Goal: Transaction & Acquisition: Download file/media

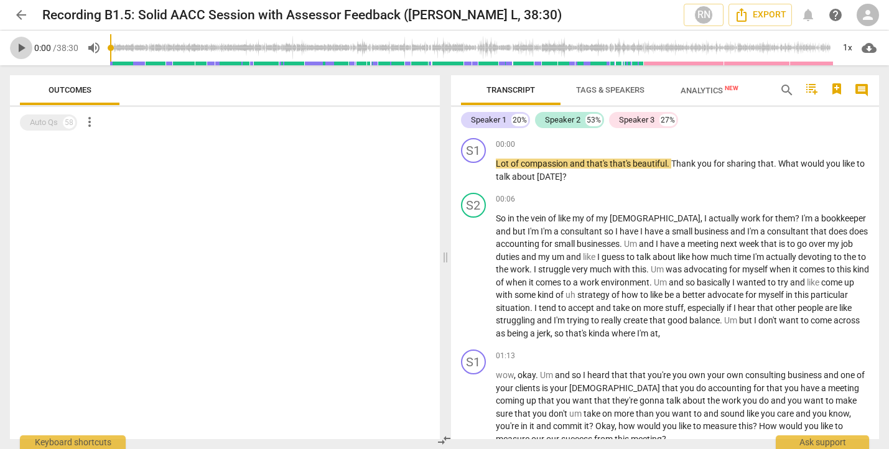
click at [19, 49] on span "play_arrow" at bounding box center [21, 47] width 15 height 15
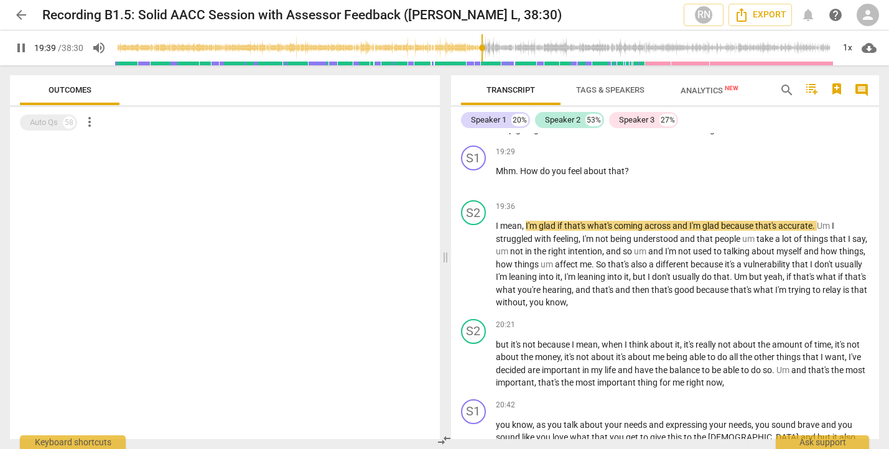
scroll to position [3908, 0]
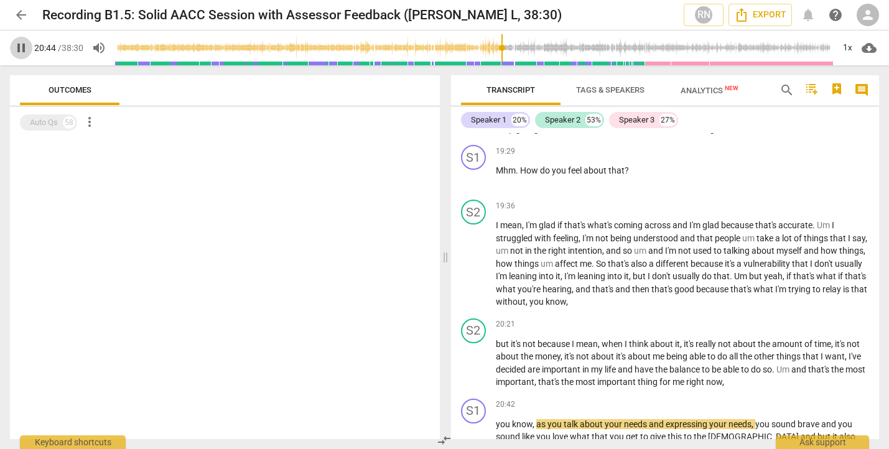
click at [25, 44] on span "pause" at bounding box center [21, 47] width 15 height 15
click at [845, 49] on div "1x" at bounding box center [848, 48] width 24 height 20
click at [848, 94] on li "1.25x" at bounding box center [857, 97] width 42 height 24
click at [21, 44] on span "play_arrow" at bounding box center [21, 47] width 15 height 15
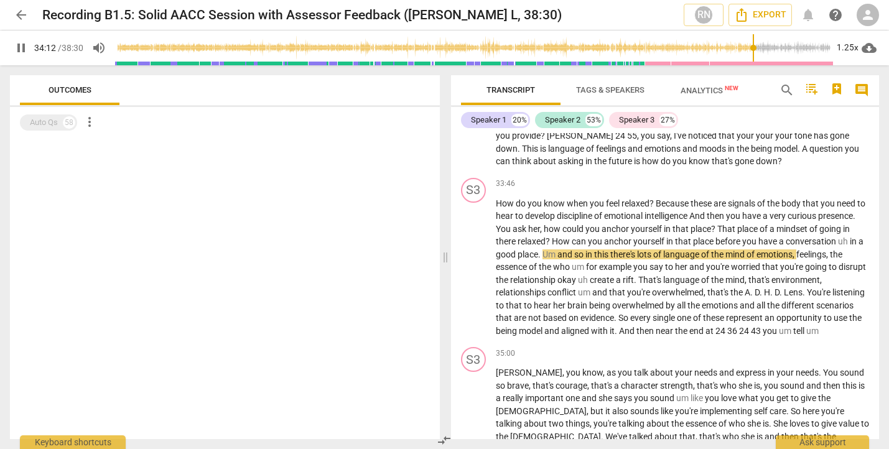
scroll to position [7068, 0]
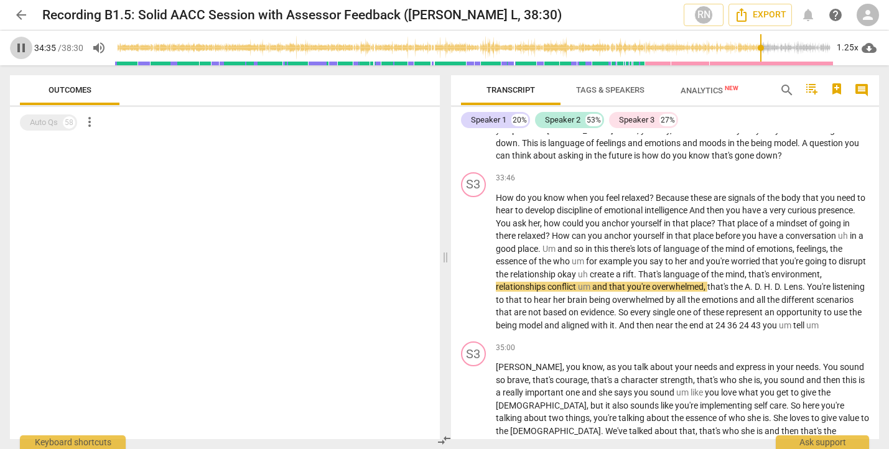
click at [21, 44] on span "pause" at bounding box center [21, 47] width 15 height 15
click at [14, 49] on span "play_arrow" at bounding box center [21, 47] width 15 height 15
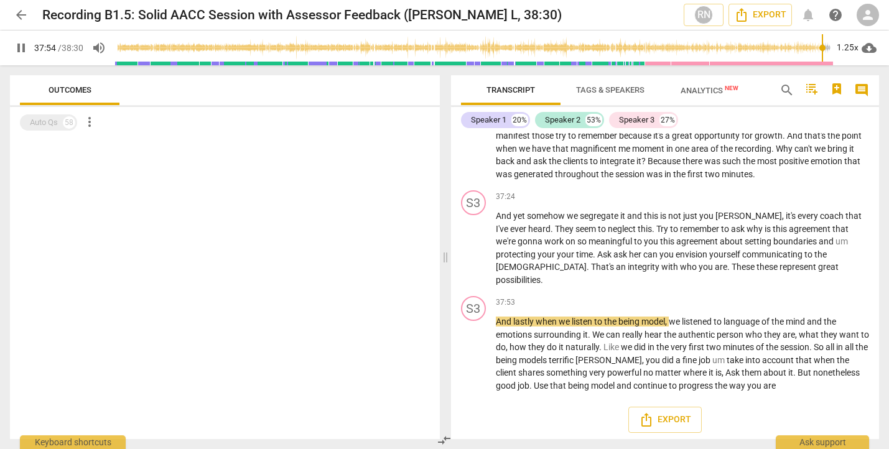
scroll to position [7613, 0]
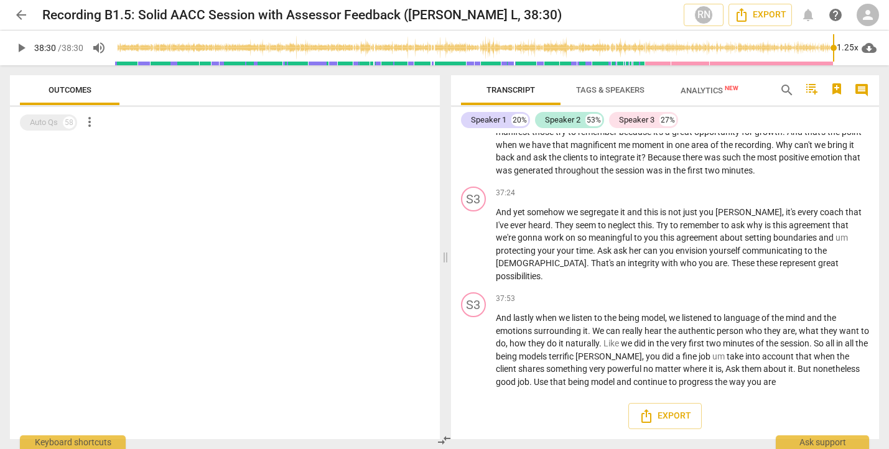
type input "2310"
click at [667, 419] on span "Export" at bounding box center [665, 416] width 52 height 15
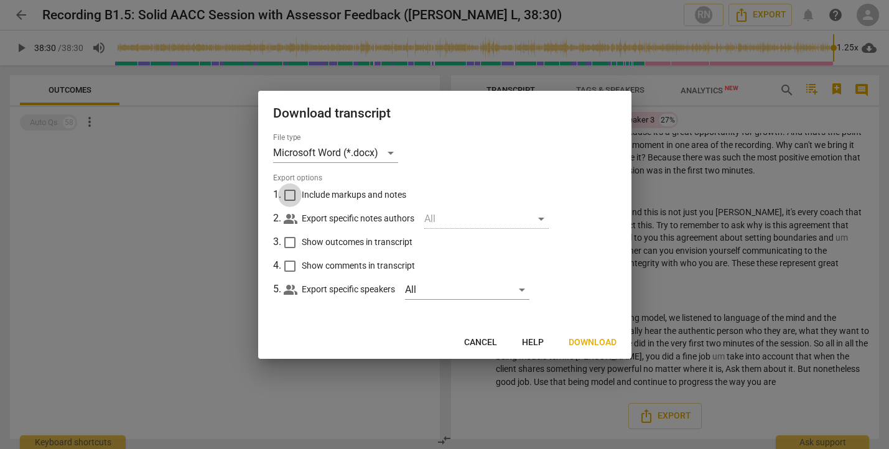
click at [293, 195] on input "Include markups and notes" at bounding box center [290, 196] width 24 height 24
checkbox input "true"
click at [543, 217] on div "All" at bounding box center [486, 219] width 124 height 20
click at [543, 221] on div "All" at bounding box center [486, 219] width 124 height 20
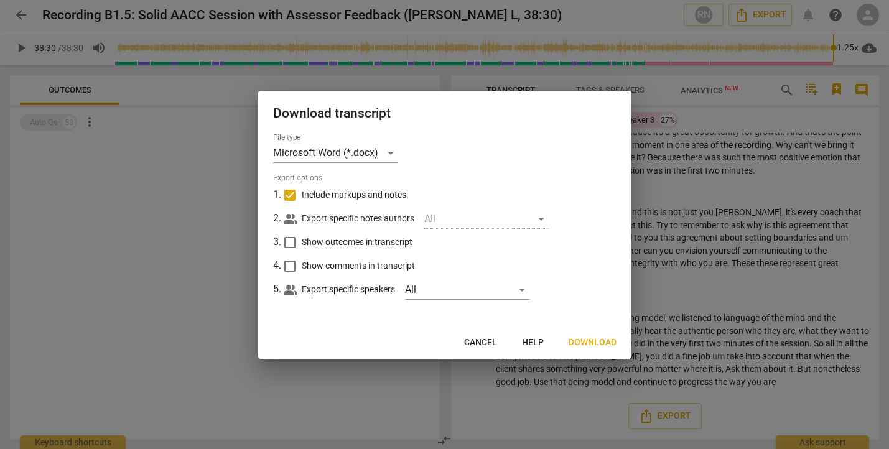
click at [292, 266] on input "Show comments in transcript" at bounding box center [290, 267] width 24 height 24
checkbox input "true"
click at [292, 243] on input "Show outcomes in transcript" at bounding box center [290, 243] width 24 height 24
checkbox input "true"
click at [592, 337] on span "Download" at bounding box center [593, 343] width 48 height 12
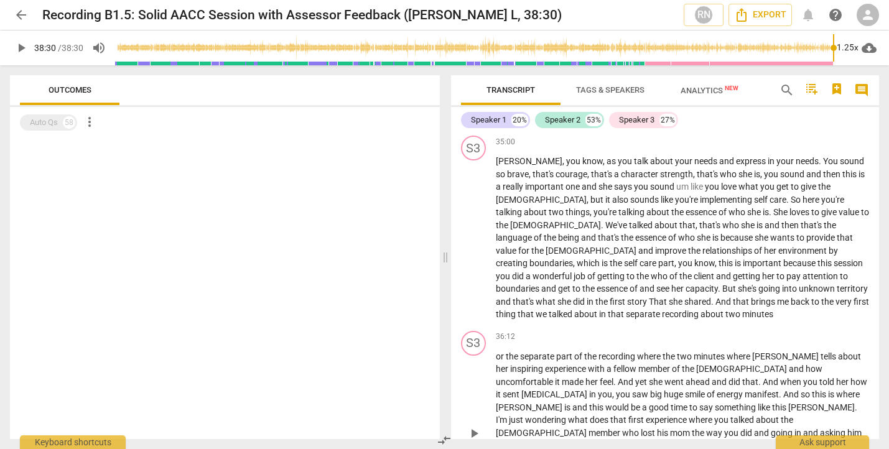
scroll to position [7059, 0]
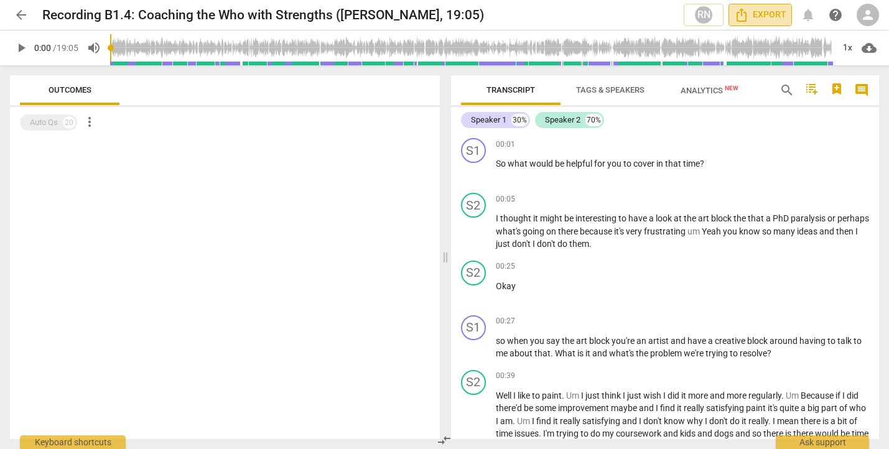
click at [755, 9] on span "Export" at bounding box center [760, 14] width 52 height 15
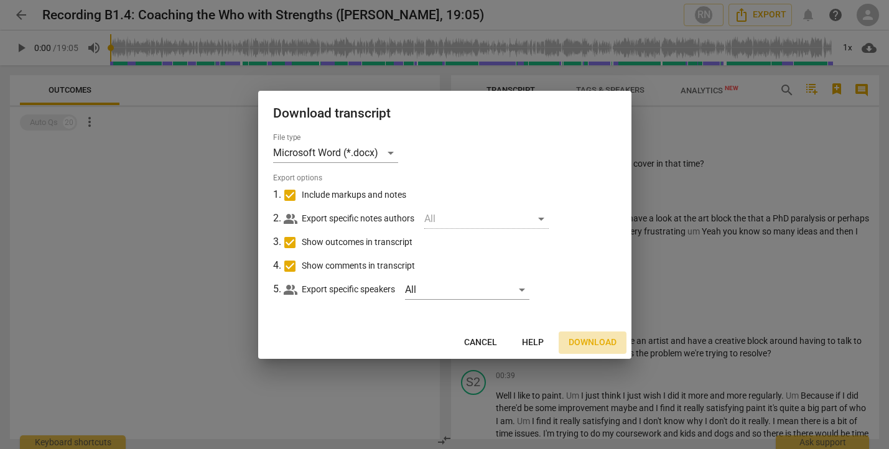
click at [599, 343] on span "Download" at bounding box center [593, 343] width 48 height 12
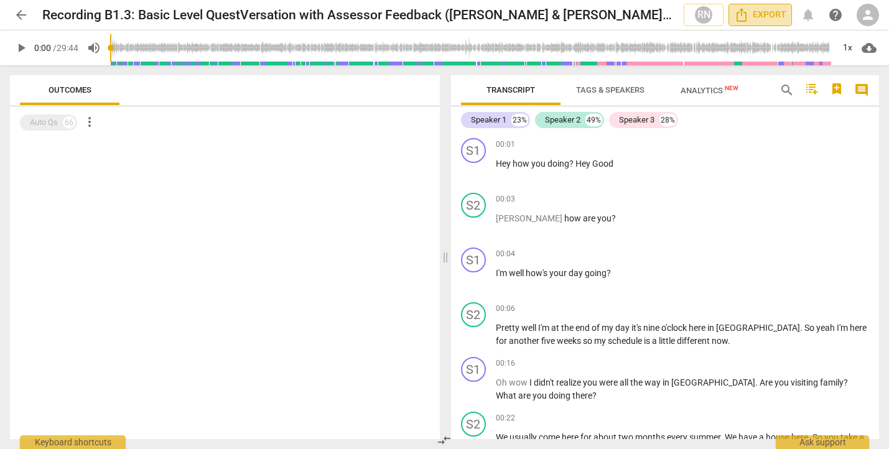
click at [755, 13] on span "Export" at bounding box center [760, 14] width 52 height 15
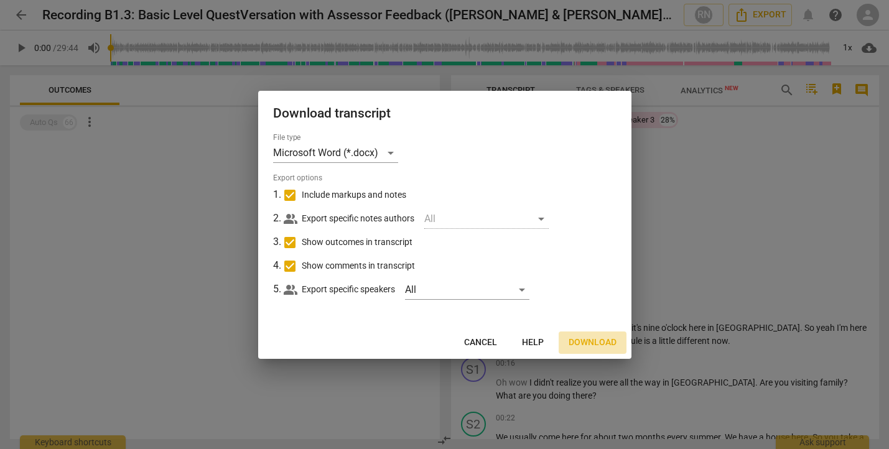
click at [594, 339] on span "Download" at bounding box center [593, 343] width 48 height 12
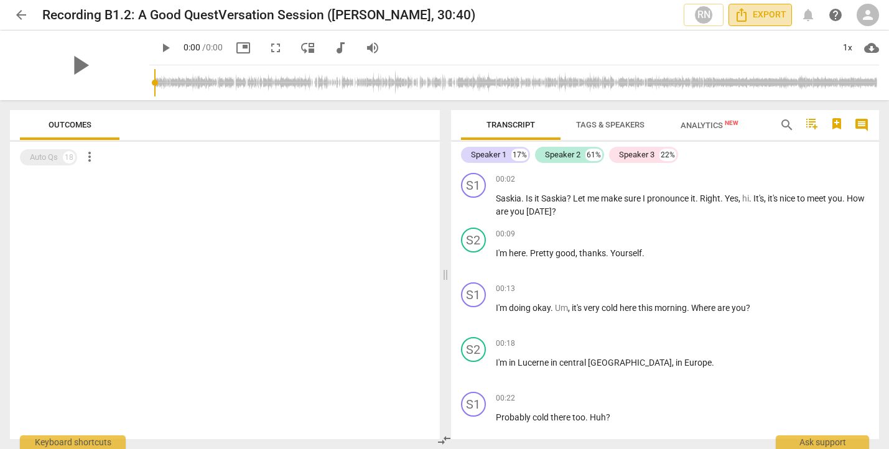
click at [778, 12] on span "Export" at bounding box center [760, 14] width 52 height 15
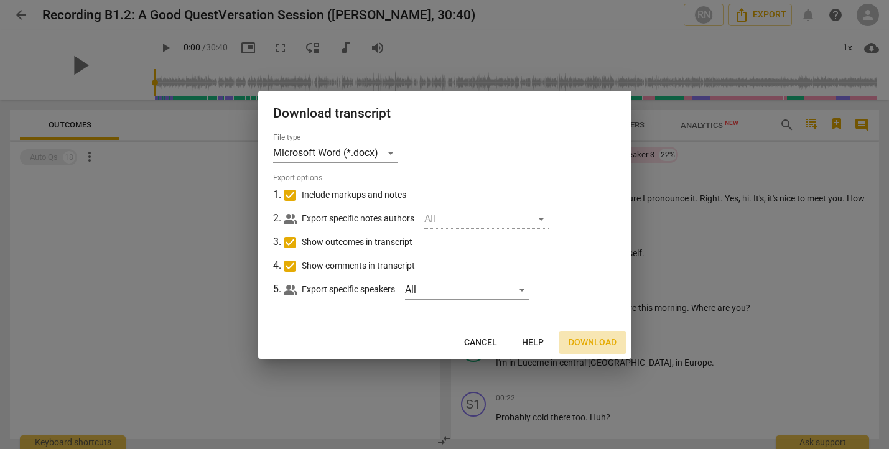
click at [599, 332] on button "Download" at bounding box center [593, 343] width 68 height 22
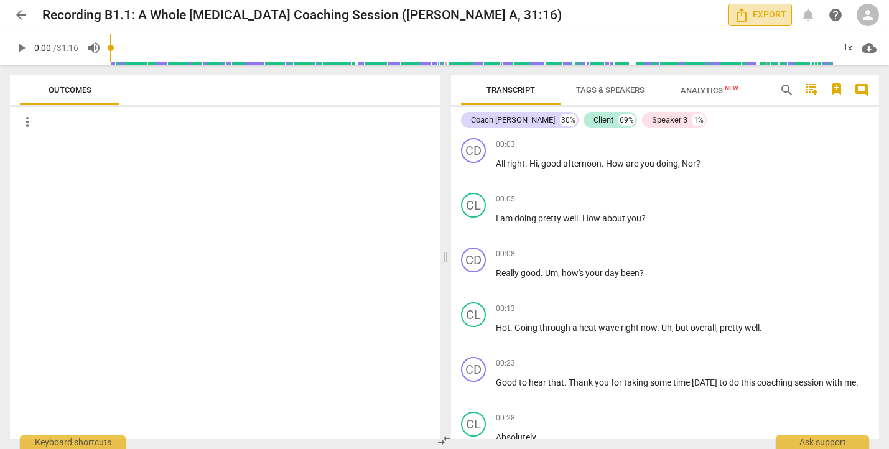
click at [762, 13] on span "Export" at bounding box center [760, 14] width 52 height 15
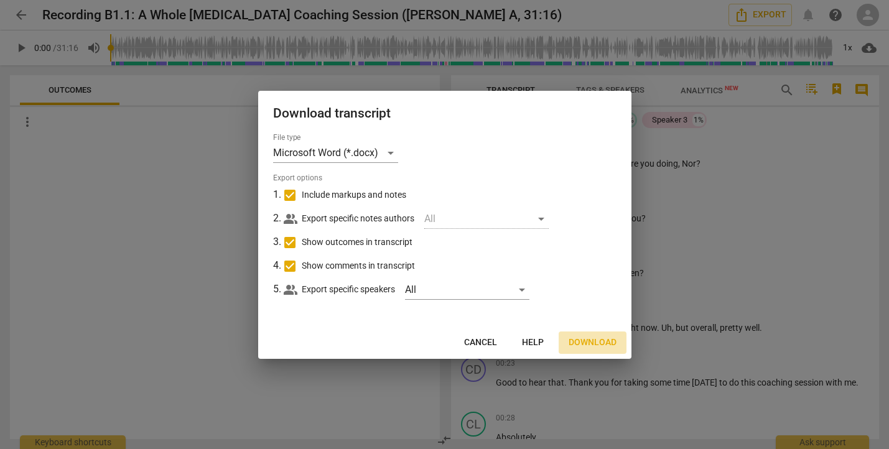
click at [596, 342] on span "Download" at bounding box center [593, 343] width 48 height 12
